Goal: Task Accomplishment & Management: Manage account settings

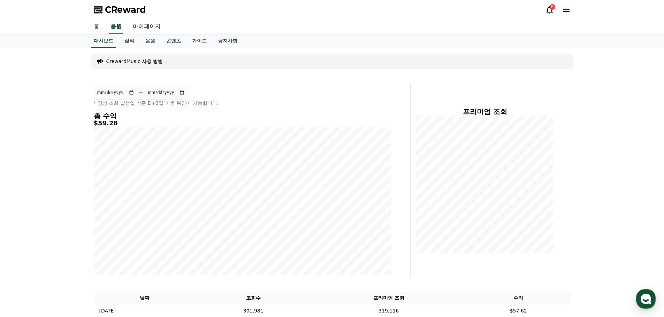
click at [550, 7] on div "8" at bounding box center [552, 7] width 6 height 6
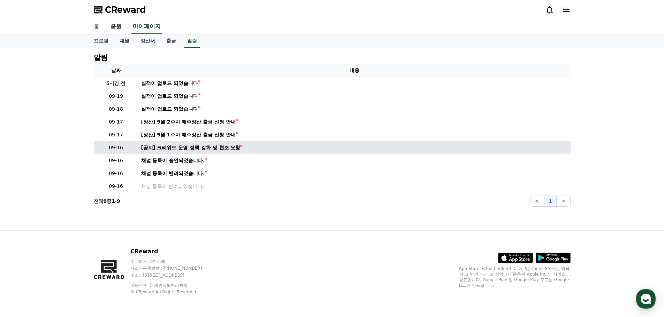
click at [203, 147] on div "[공지] 크리워드 운영 정책 강화 및 협조 요청" at bounding box center [190, 147] width 99 height 7
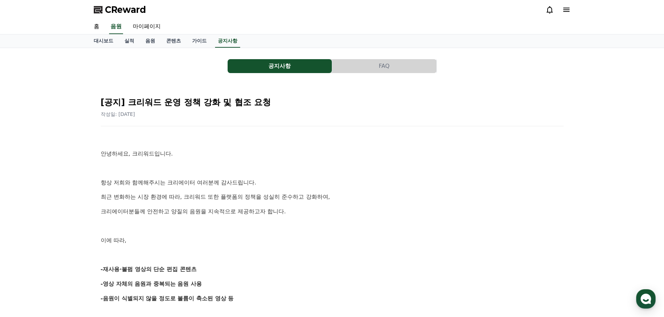
click at [566, 16] on div "CReward" at bounding box center [332, 10] width 488 height 20
click at [566, 9] on icon at bounding box center [566, 10] width 8 height 8
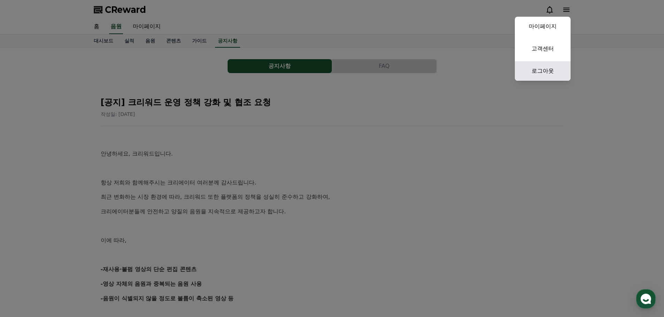
click at [554, 68] on link "로그아웃" at bounding box center [543, 71] width 56 height 20
